Goal: Contribute content: Contribute content

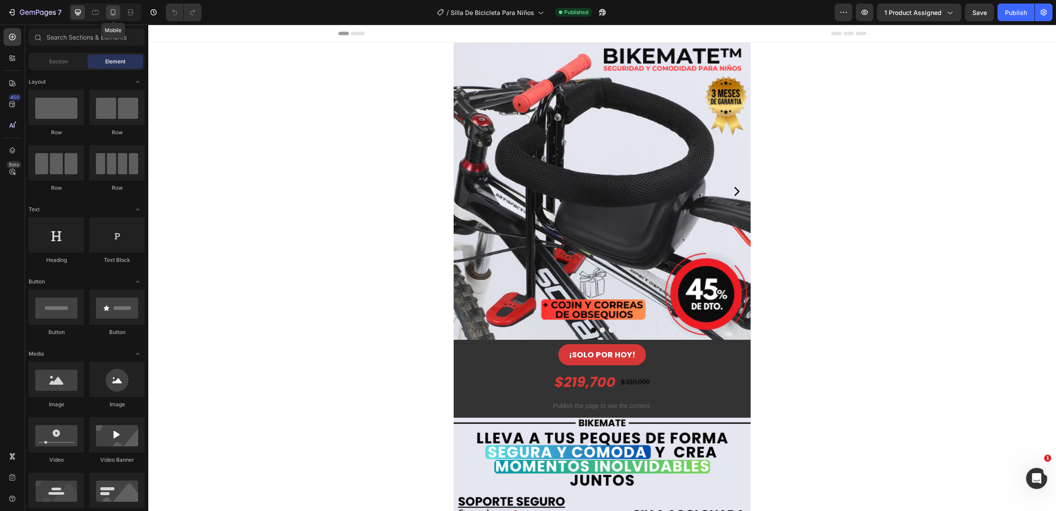
click at [107, 11] on div at bounding box center [113, 12] width 14 height 14
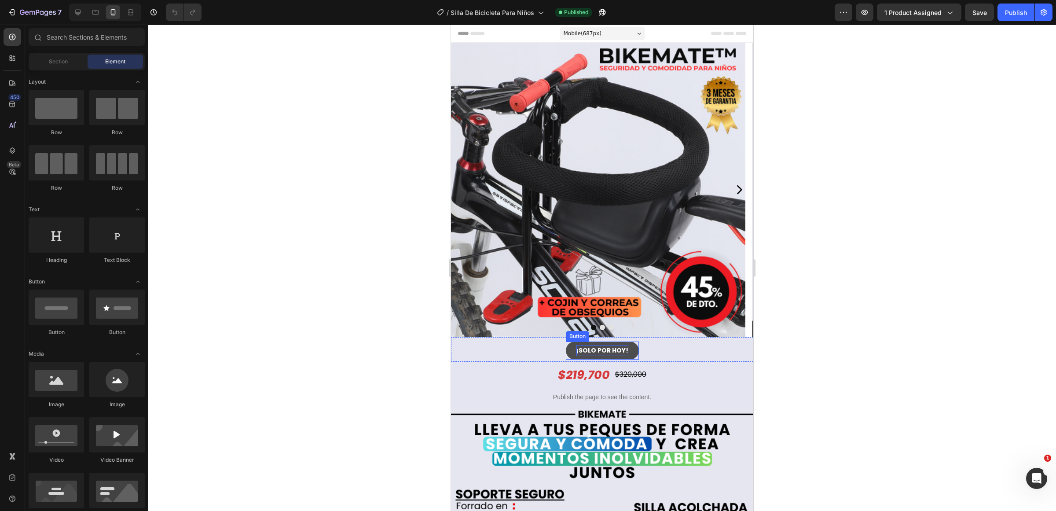
click at [604, 351] on p "¡SOLO POR HOY!" at bounding box center [603, 350] width 52 height 11
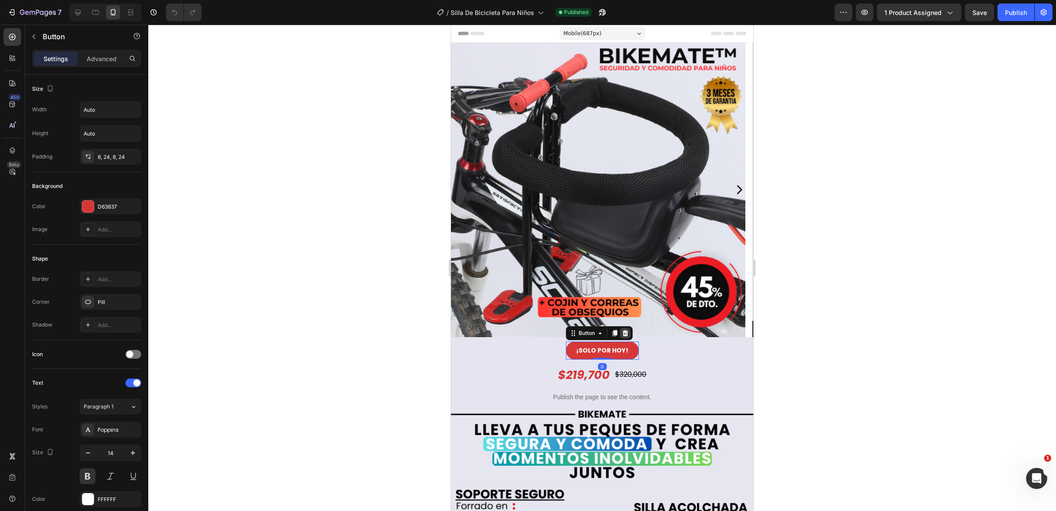
click at [623, 333] on icon at bounding box center [625, 333] width 7 height 7
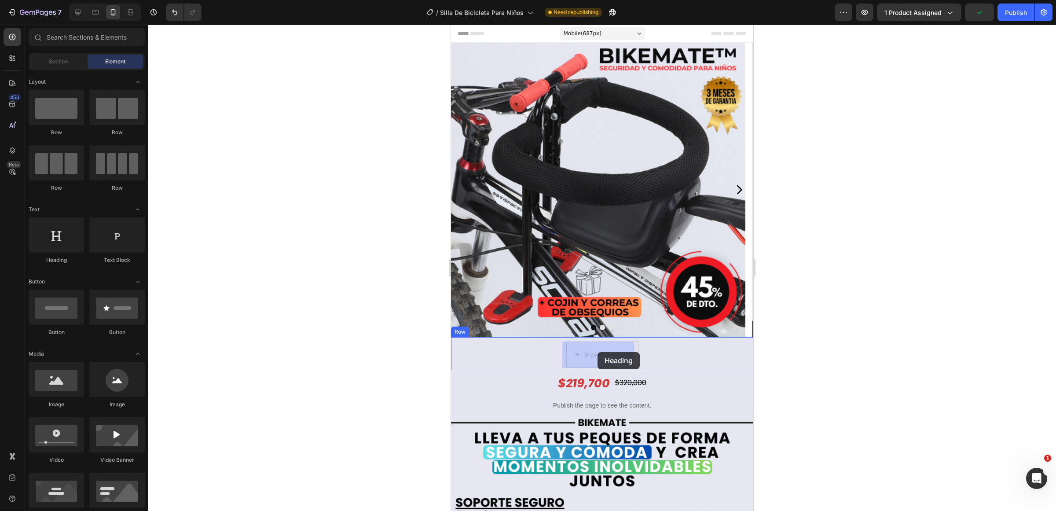
drag, startPoint x: 485, startPoint y: 259, endPoint x: 598, endPoint y: 352, distance: 145.7
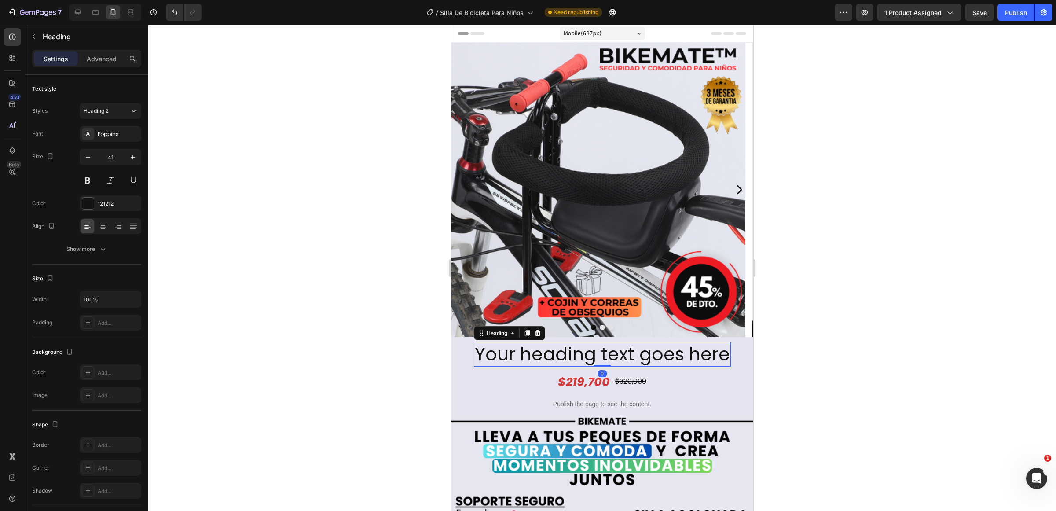
click at [631, 355] on h2 "Your heading text goes here" at bounding box center [602, 354] width 257 height 25
click at [631, 355] on p "Your heading text goes here" at bounding box center [602, 353] width 255 height 23
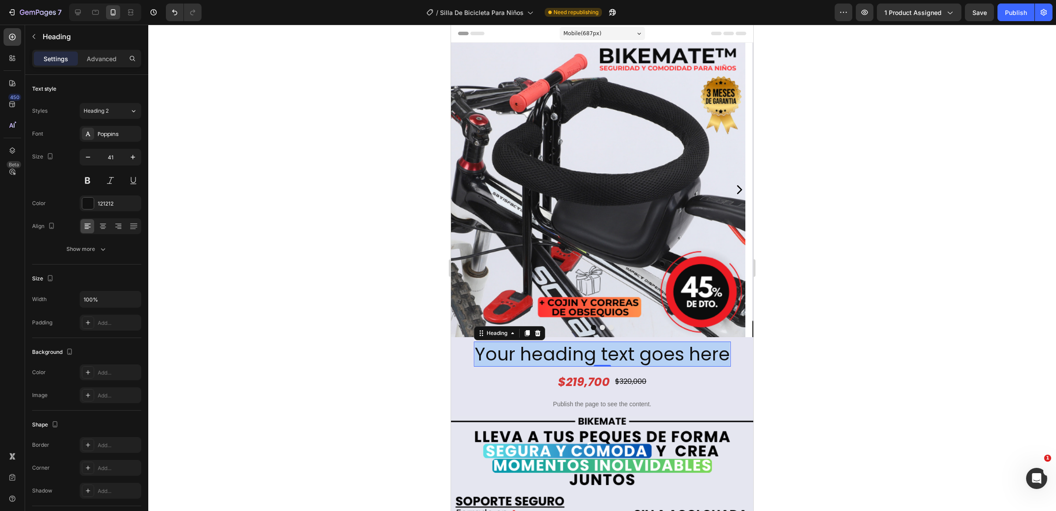
click at [631, 355] on p "Your heading text goes here" at bounding box center [602, 353] width 255 height 23
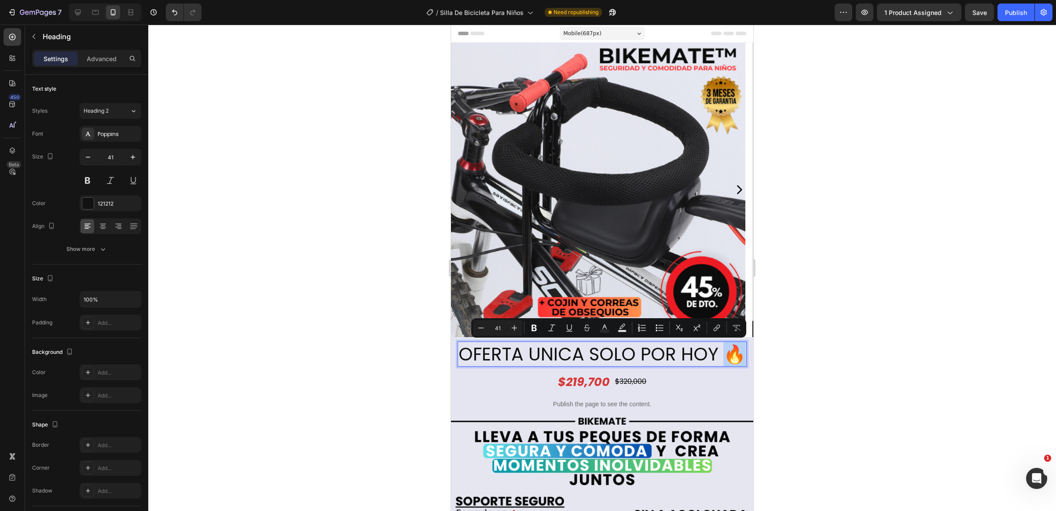
drag, startPoint x: 719, startPoint y: 358, endPoint x: 735, endPoint y: 366, distance: 18.3
click at [735, 366] on h2 "OFERTA UNICA SOLO POR HOY 🔥" at bounding box center [602, 354] width 289 height 25
copy p "🔥"
click at [463, 353] on p "OFERTA UNICA SOLO POR HOY 🔥" at bounding box center [602, 353] width 287 height 23
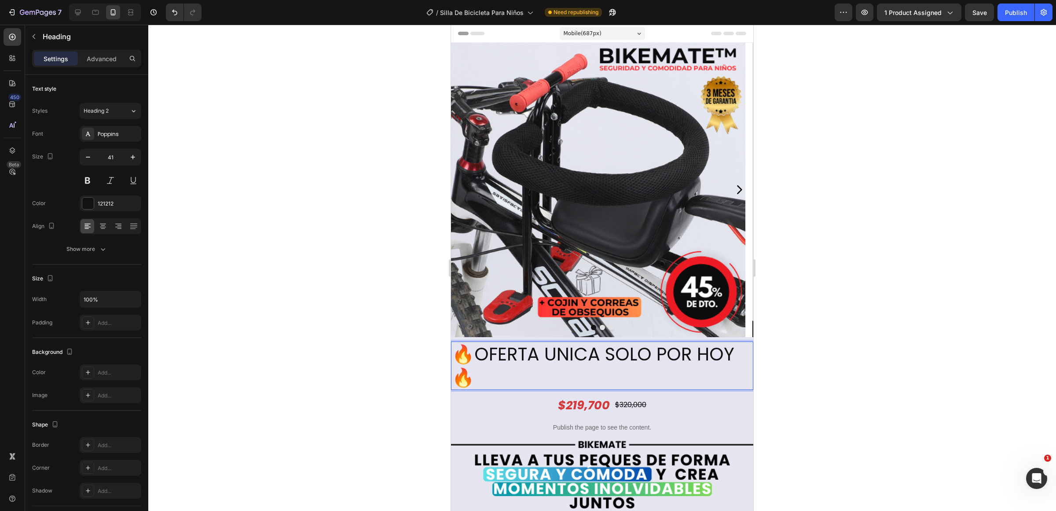
drag, startPoint x: 505, startPoint y: 380, endPoint x: 452, endPoint y: 344, distance: 64.7
click at [452, 344] on p "🔥OFERTA UNICA SOLO POR HOY 🔥" at bounding box center [602, 365] width 301 height 47
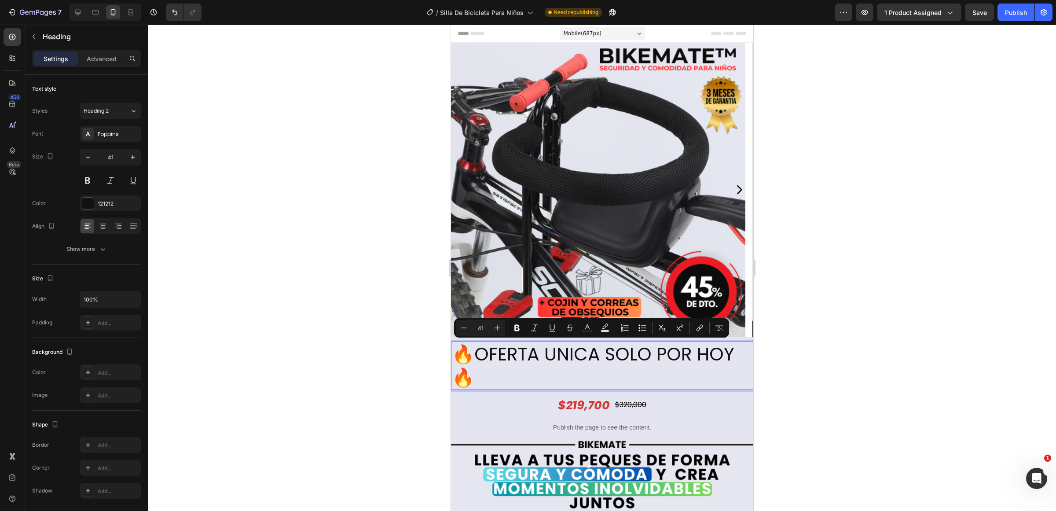
click at [481, 329] on input "41" at bounding box center [481, 328] width 18 height 11
type input "20"
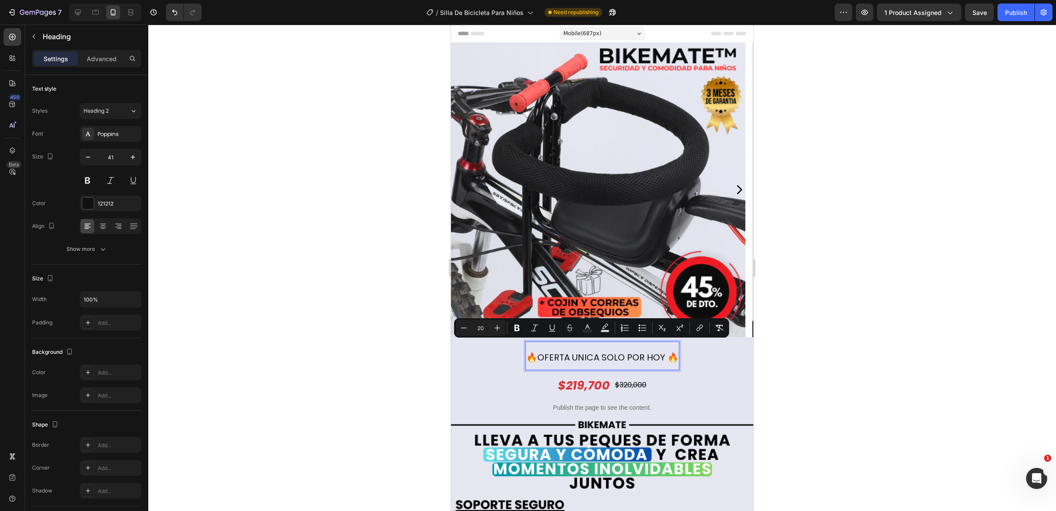
click at [807, 377] on div at bounding box center [602, 268] width 908 height 486
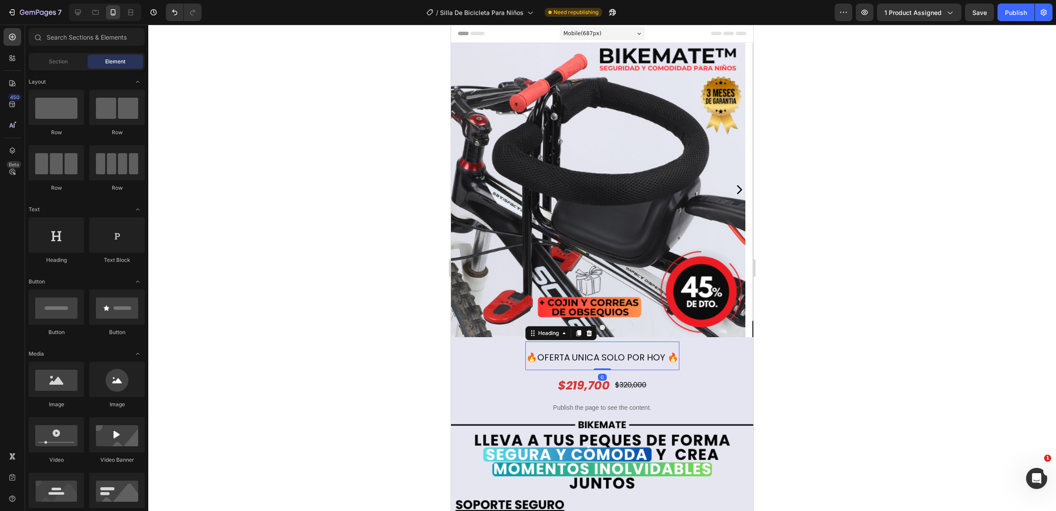
click at [597, 363] on span "🔥OFERTA UNICA SOLO POR HOY 🔥" at bounding box center [602, 357] width 152 height 12
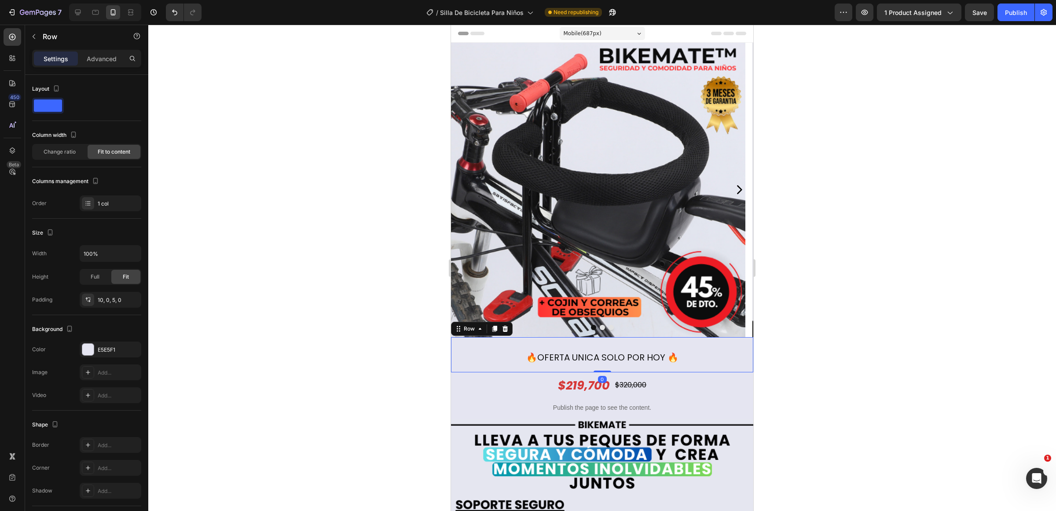
click at [733, 357] on div "⁠⁠⁠⁠⁠⁠⁠ 🔥OFERTA UNICA SOLO POR HOY 🔥 Heading Row 0" at bounding box center [602, 354] width 302 height 35
click at [635, 360] on span "🔥OFERTA UNICA SOLO POR HOY 🔥" at bounding box center [602, 357] width 152 height 12
click at [503, 361] on div "⁠⁠⁠⁠⁠⁠⁠ 🔥OFERTA UNICA SOLO POR HOY 🔥 Heading 0 Row" at bounding box center [602, 354] width 302 height 35
click at [555, 350] on p "⁠⁠⁠⁠⁠⁠⁠ 🔥OFERTA UNICA SOLO POR HOY 🔥" at bounding box center [602, 355] width 152 height 27
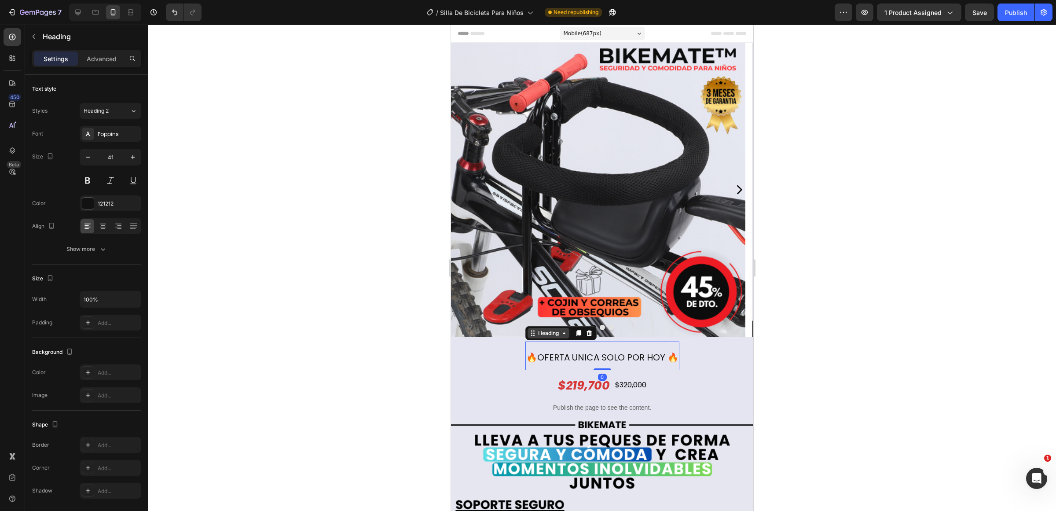
click at [546, 331] on div "Heading" at bounding box center [548, 333] width 24 height 8
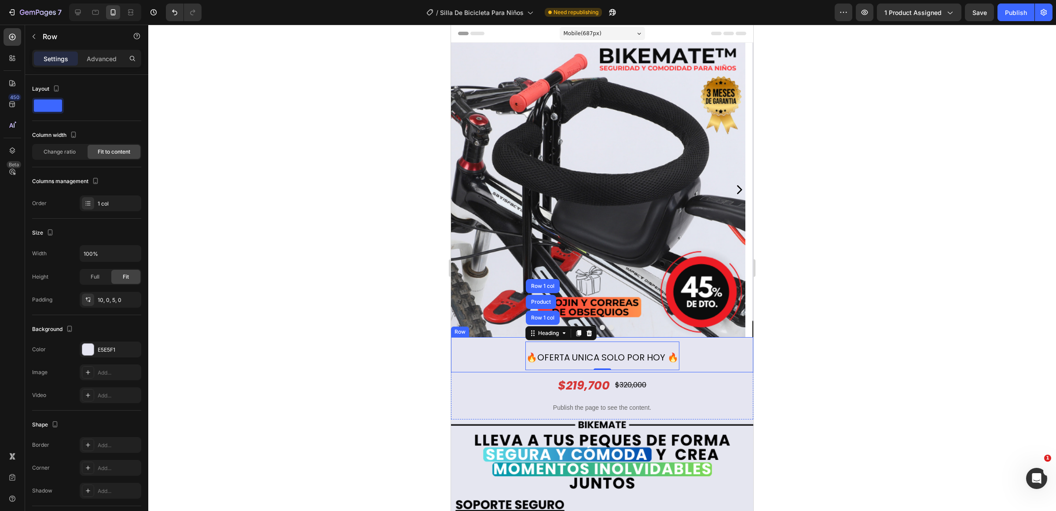
click at [507, 351] on div "⁠⁠⁠⁠⁠⁠⁠ 🔥OFERTA UNICA SOLO POR HOY 🔥 Heading Row 1 col Product Row 1 col 0 Row" at bounding box center [602, 354] width 302 height 35
click at [474, 328] on div "Row" at bounding box center [469, 329] width 15 height 8
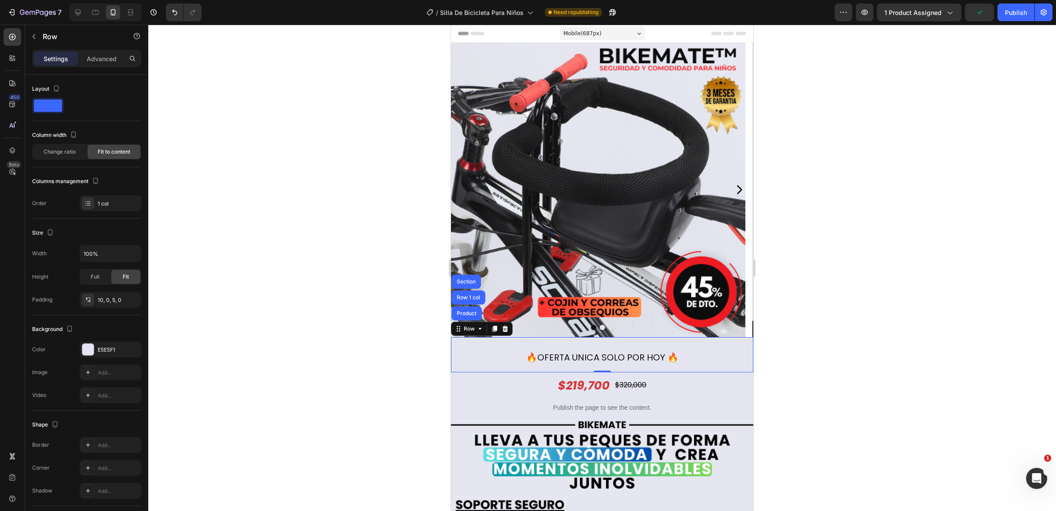
click at [694, 356] on div "⁠⁠⁠⁠⁠⁠⁠ 🔥OFERTA UNICA SOLO POR HOY 🔥 Heading Row Product Row 1 col Section 0" at bounding box center [602, 354] width 302 height 35
click at [425, 356] on div at bounding box center [602, 268] width 908 height 486
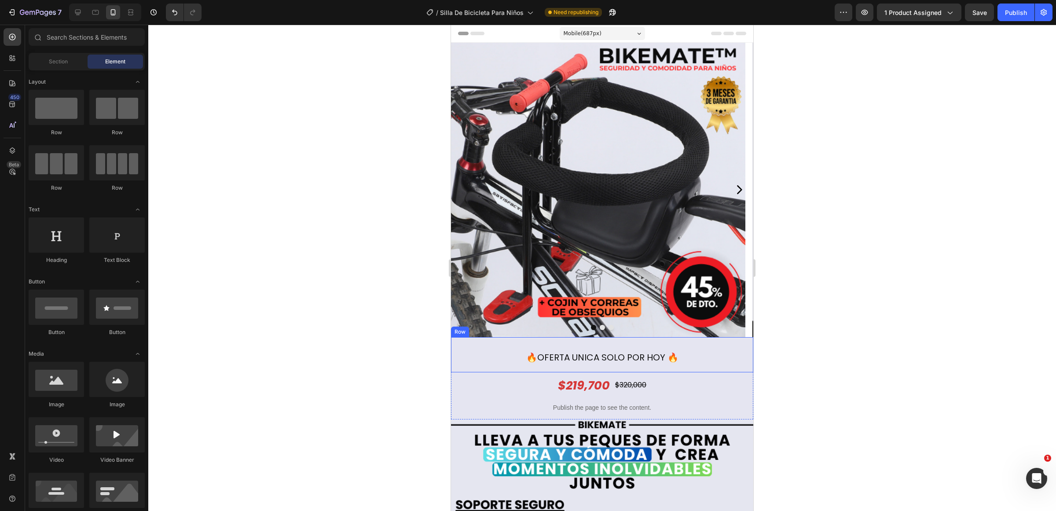
click at [492, 353] on div "⁠⁠⁠⁠⁠⁠⁠ 🔥OFERTA UNICA SOLO POR HOY 🔥 Heading Row" at bounding box center [602, 354] width 302 height 35
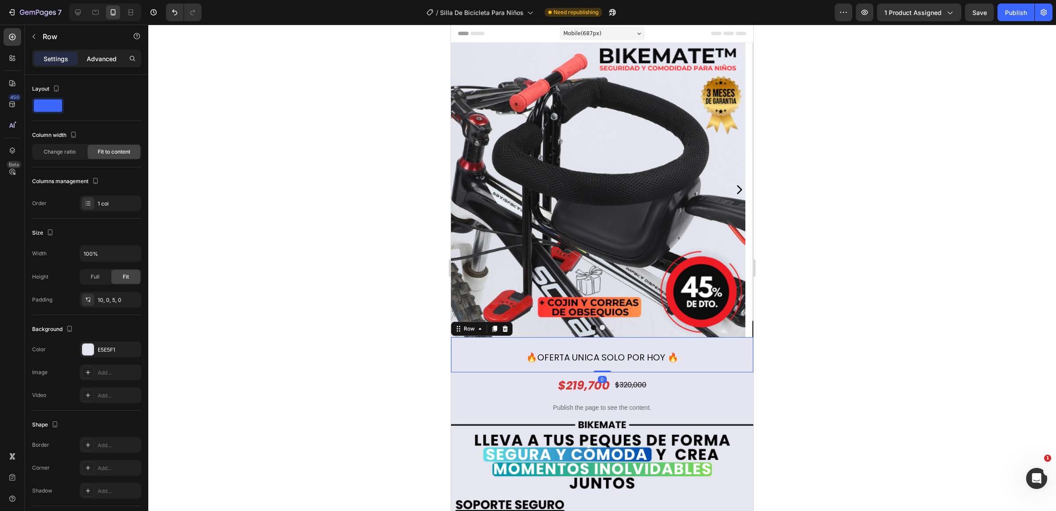
click at [103, 56] on p "Advanced" at bounding box center [102, 58] width 30 height 9
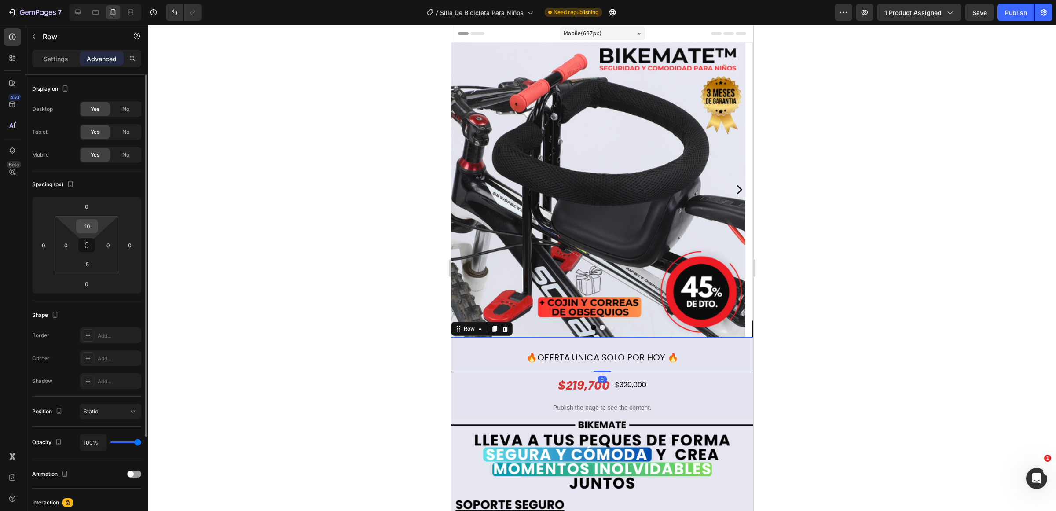
click at [95, 226] on input "10" at bounding box center [87, 226] width 18 height 13
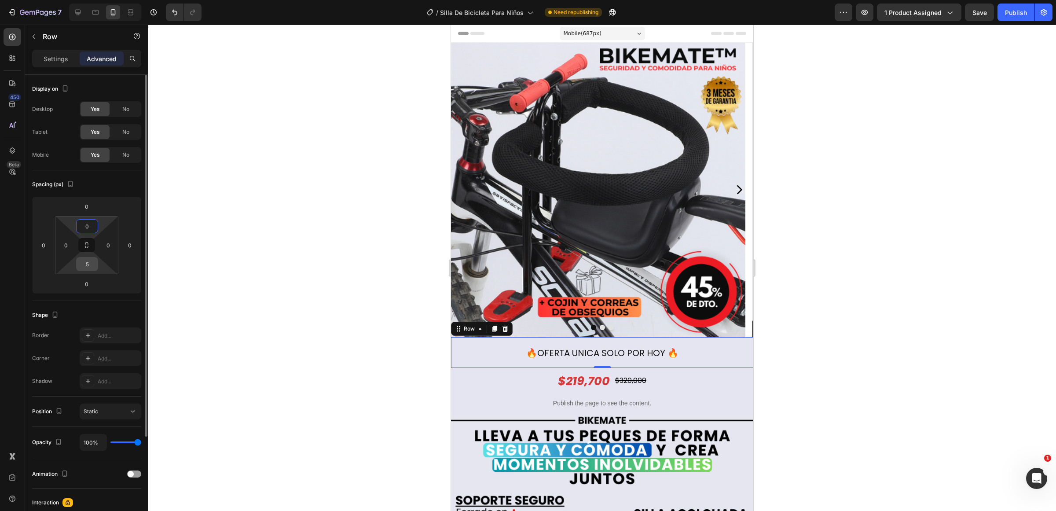
type input "0"
click at [89, 267] on input "5" at bounding box center [87, 263] width 18 height 13
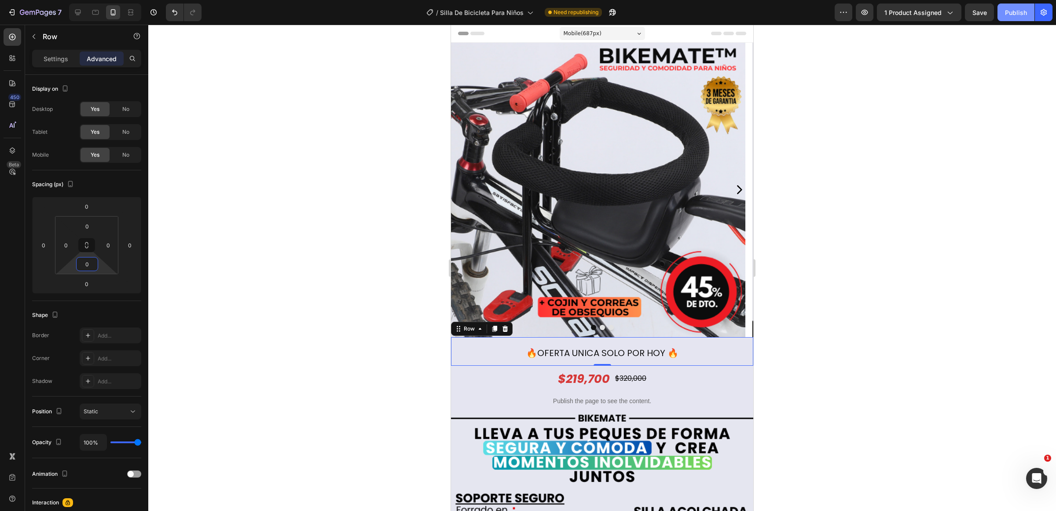
type input "0"
click at [1014, 5] on button "Publish" at bounding box center [1016, 13] width 37 height 18
click at [636, 350] on span "🔥OFERTA UNICA SOLO POR HOY 🔥" at bounding box center [602, 353] width 152 height 12
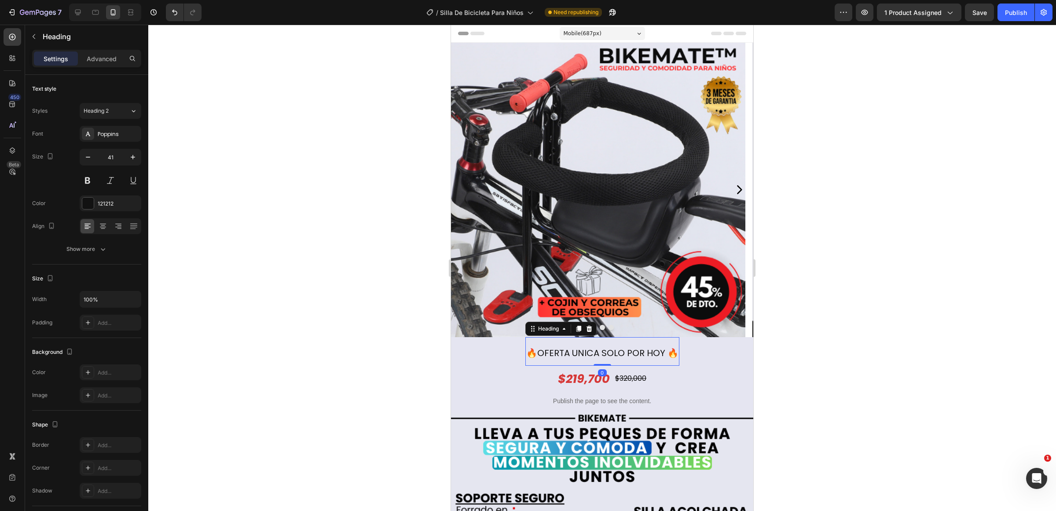
click at [636, 350] on span "🔥OFERTA UNICA SOLO POR HOY 🔥" at bounding box center [602, 353] width 152 height 12
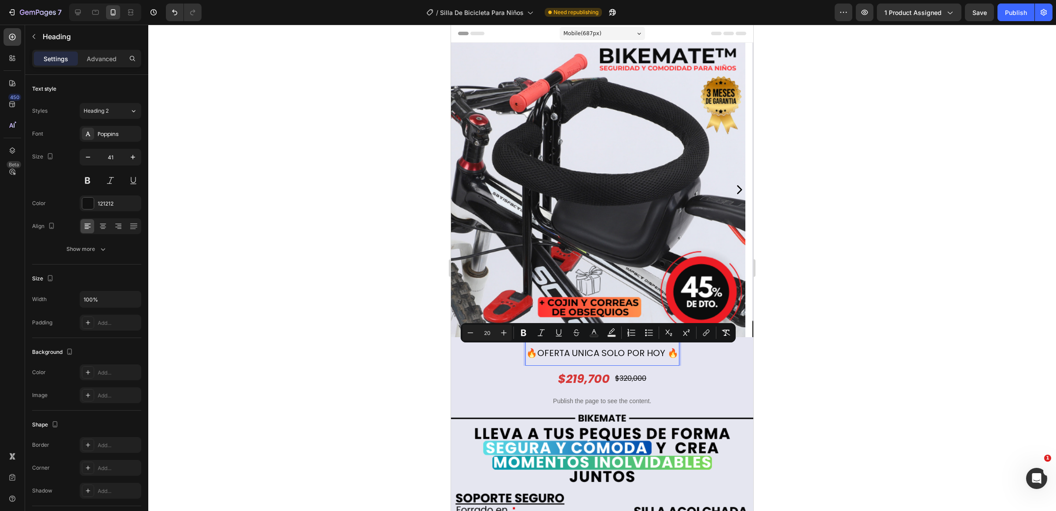
copy span "🔥OFERTA UNICA SOLO POR HOY 🔥"
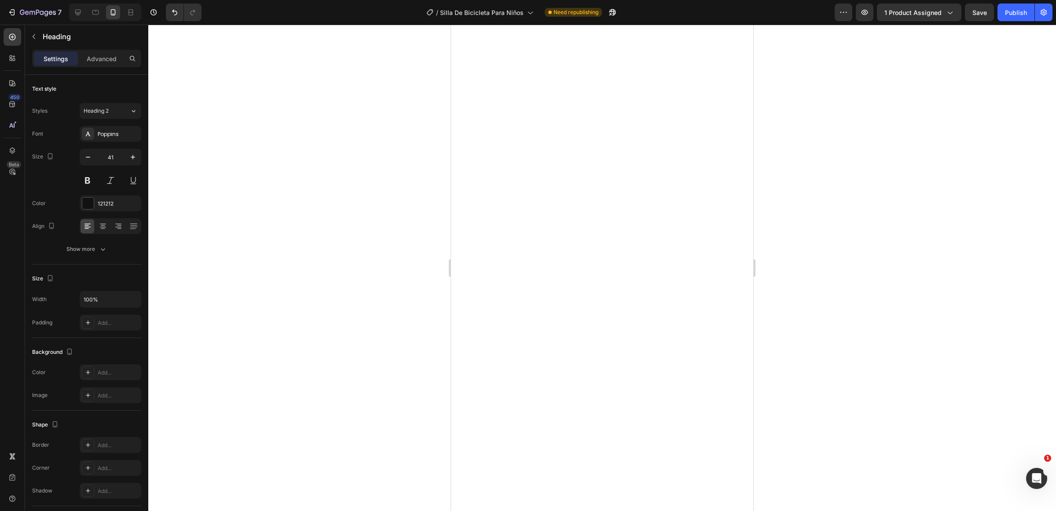
scroll to position [1210, 0]
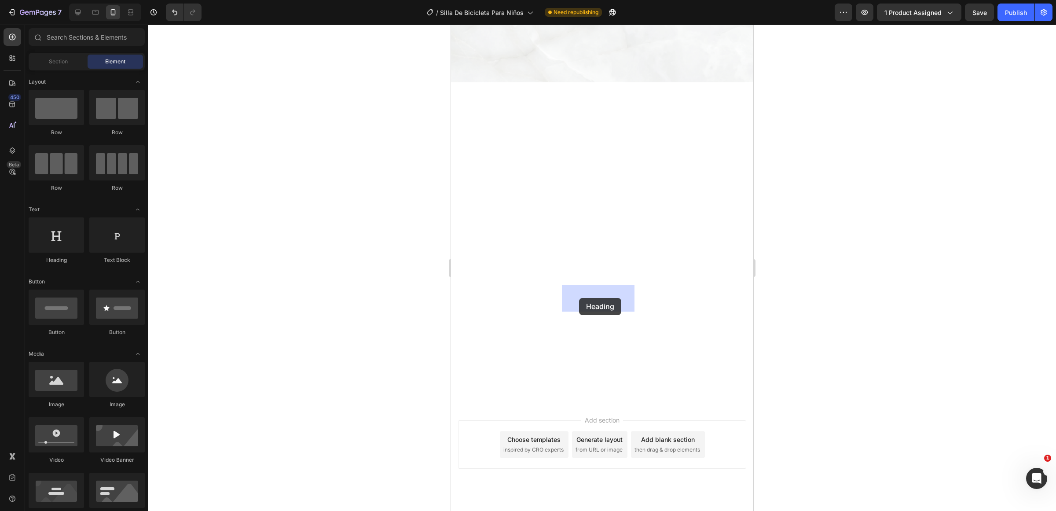
drag, startPoint x: 505, startPoint y: 273, endPoint x: 579, endPoint y: 298, distance: 77.9
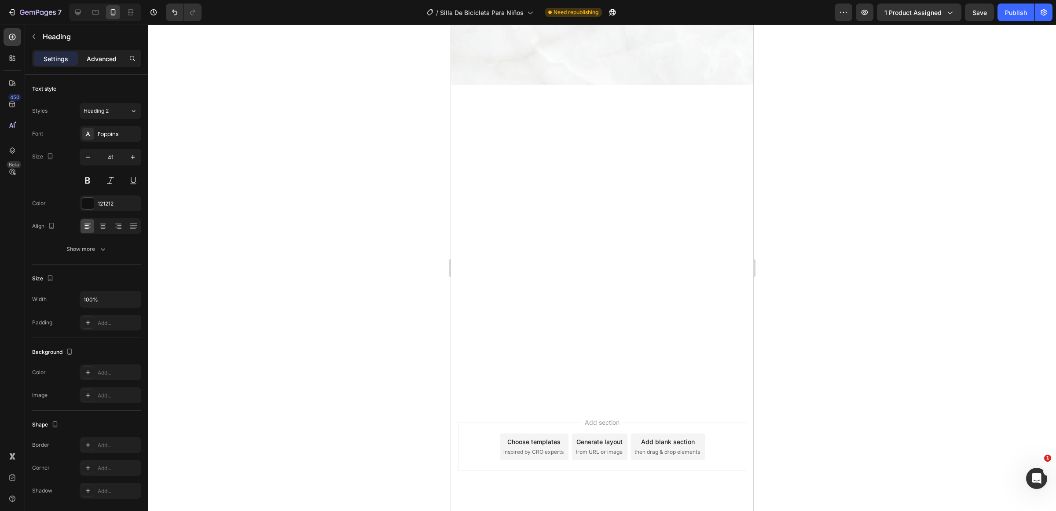
click at [102, 59] on p "Advanced" at bounding box center [102, 58] width 30 height 9
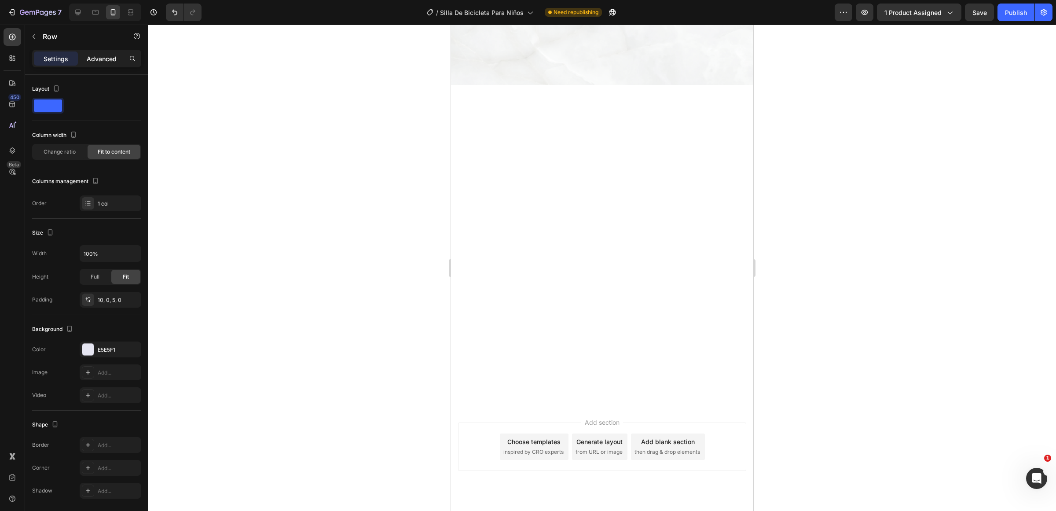
click at [99, 59] on p "Advanced" at bounding box center [102, 58] width 30 height 9
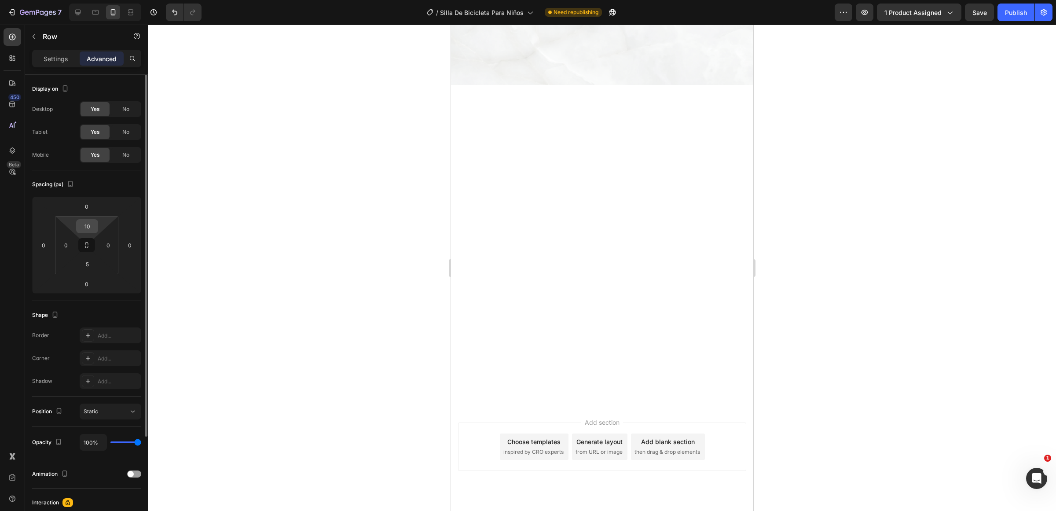
click at [92, 225] on input "10" at bounding box center [87, 226] width 18 height 13
type input "0"
click at [89, 0] on html "7 Version history / Silla De Bicicleta Para Niños Need republishing Preview 1 p…" at bounding box center [528, 0] width 1056 height 0
click at [88, 260] on input "5" at bounding box center [87, 263] width 18 height 13
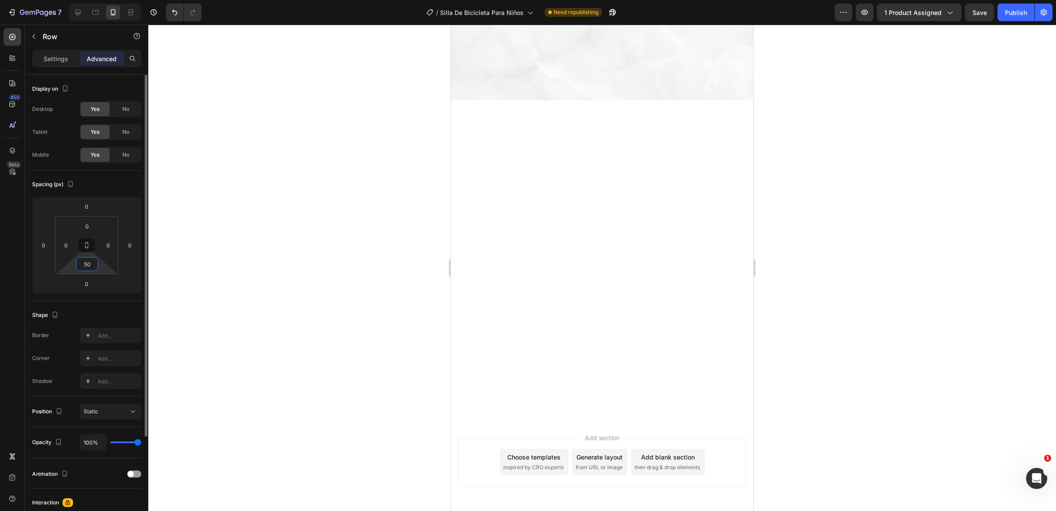
type input "5"
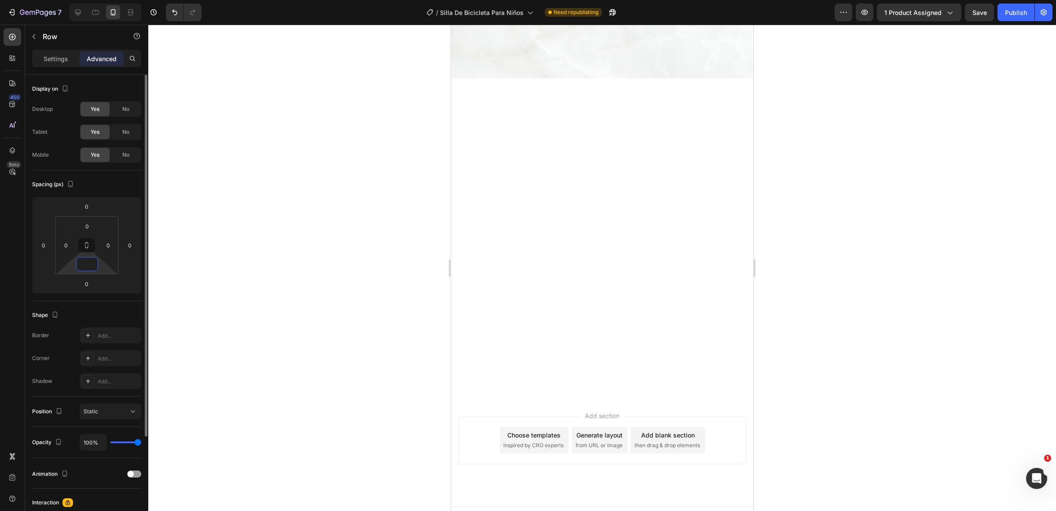
type input "0"
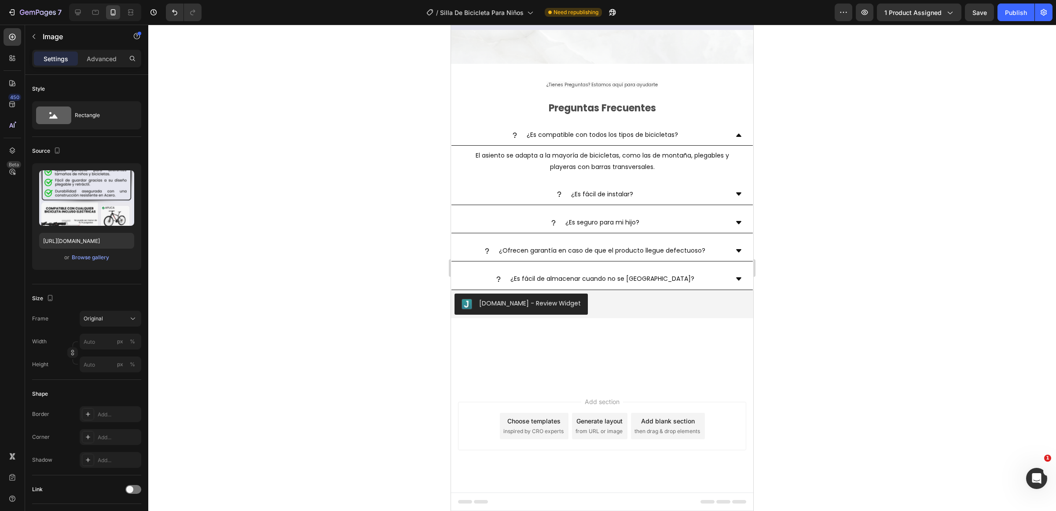
scroll to position [2861, 0]
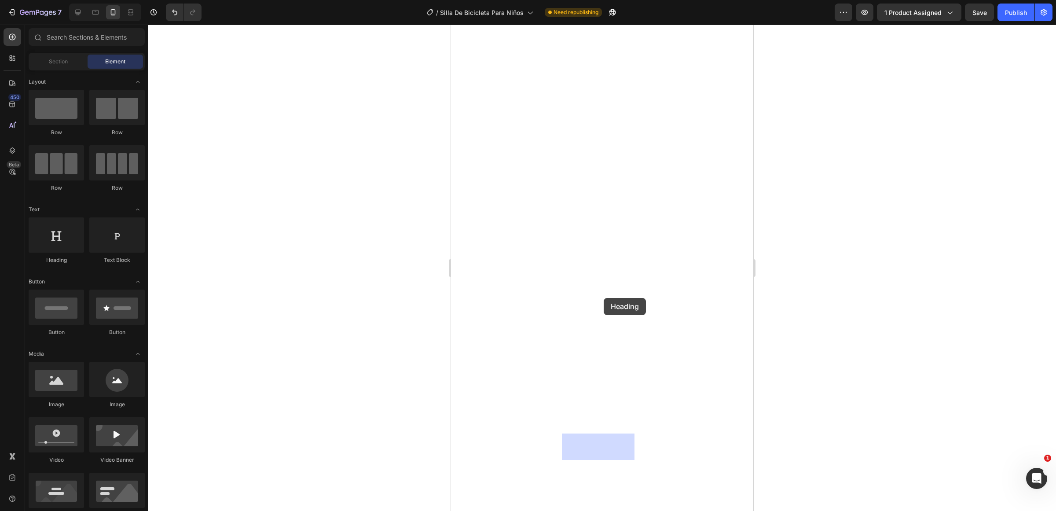
drag, startPoint x: 494, startPoint y: 269, endPoint x: 604, endPoint y: 298, distance: 113.3
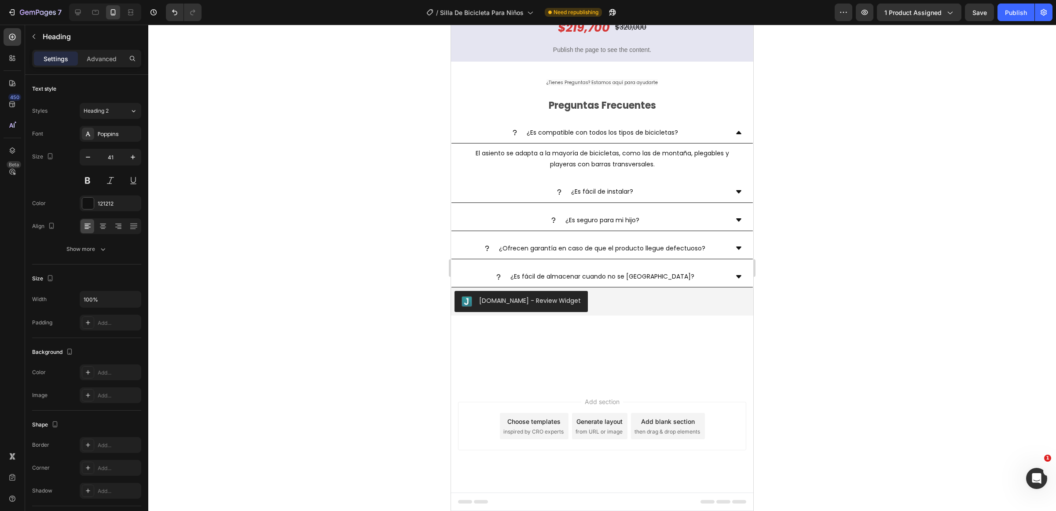
click at [604, 12] on h2 "Your heading text goes here" at bounding box center [602, -1] width 257 height 25
click at [604, 11] on p "Your heading text goes here" at bounding box center [602, -1] width 255 height 23
click at [634, 6] on span "🔥OFERTA UNICA SOLO POR HOY 🔥" at bounding box center [602, -1] width 152 height 12
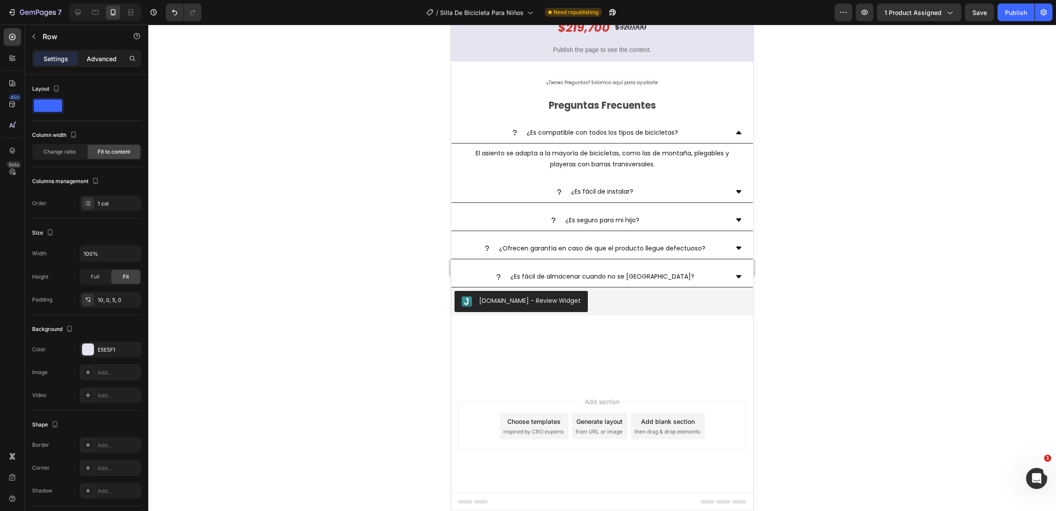
click at [107, 52] on div "Advanced" at bounding box center [102, 58] width 44 height 14
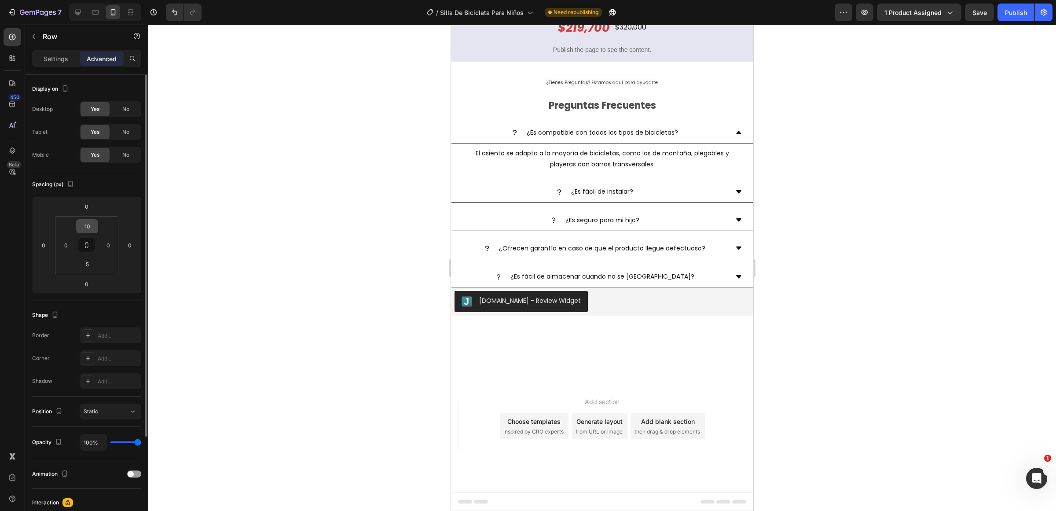
drag, startPoint x: 87, startPoint y: 241, endPoint x: 88, endPoint y: 230, distance: 11.1
click at [87, 236] on div "10 0 5 0" at bounding box center [86, 245] width 63 height 58
click at [88, 229] on input "10" at bounding box center [87, 226] width 18 height 13
type input "0"
click at [83, 262] on input "5" at bounding box center [87, 263] width 18 height 13
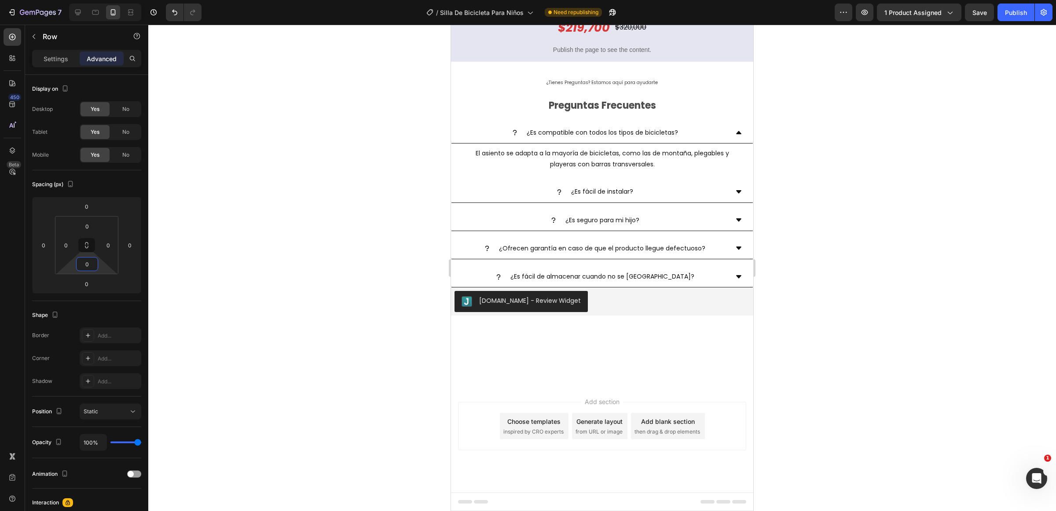
type input "0"
click at [847, 192] on div at bounding box center [602, 268] width 908 height 486
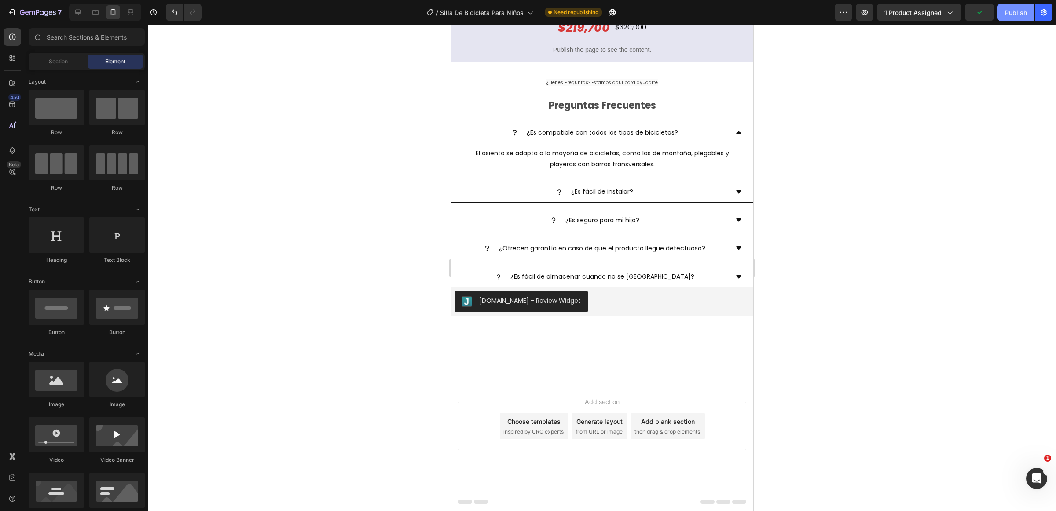
click at [1019, 16] on div "Publish" at bounding box center [1016, 12] width 22 height 9
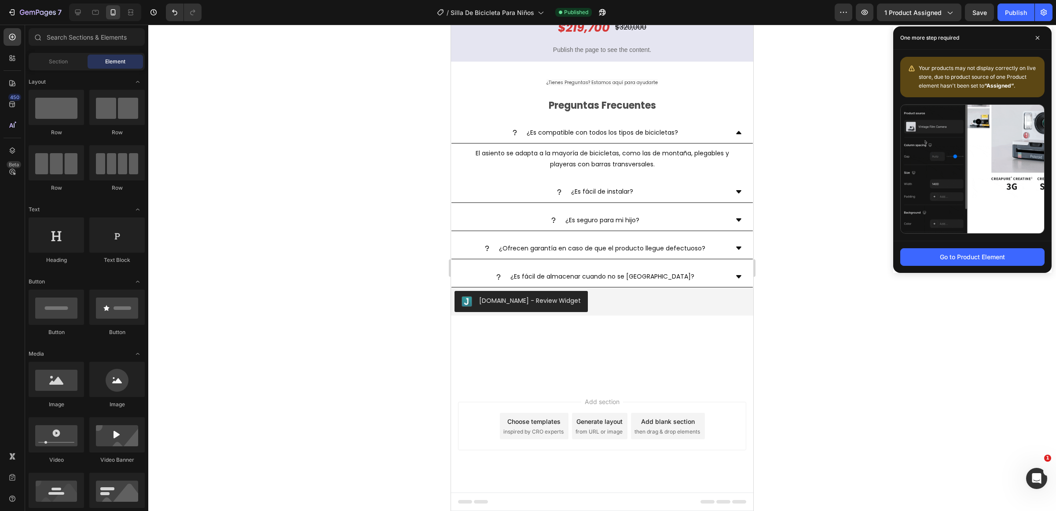
scroll to position [2751, 0]
